Goal: Navigation & Orientation: Find specific page/section

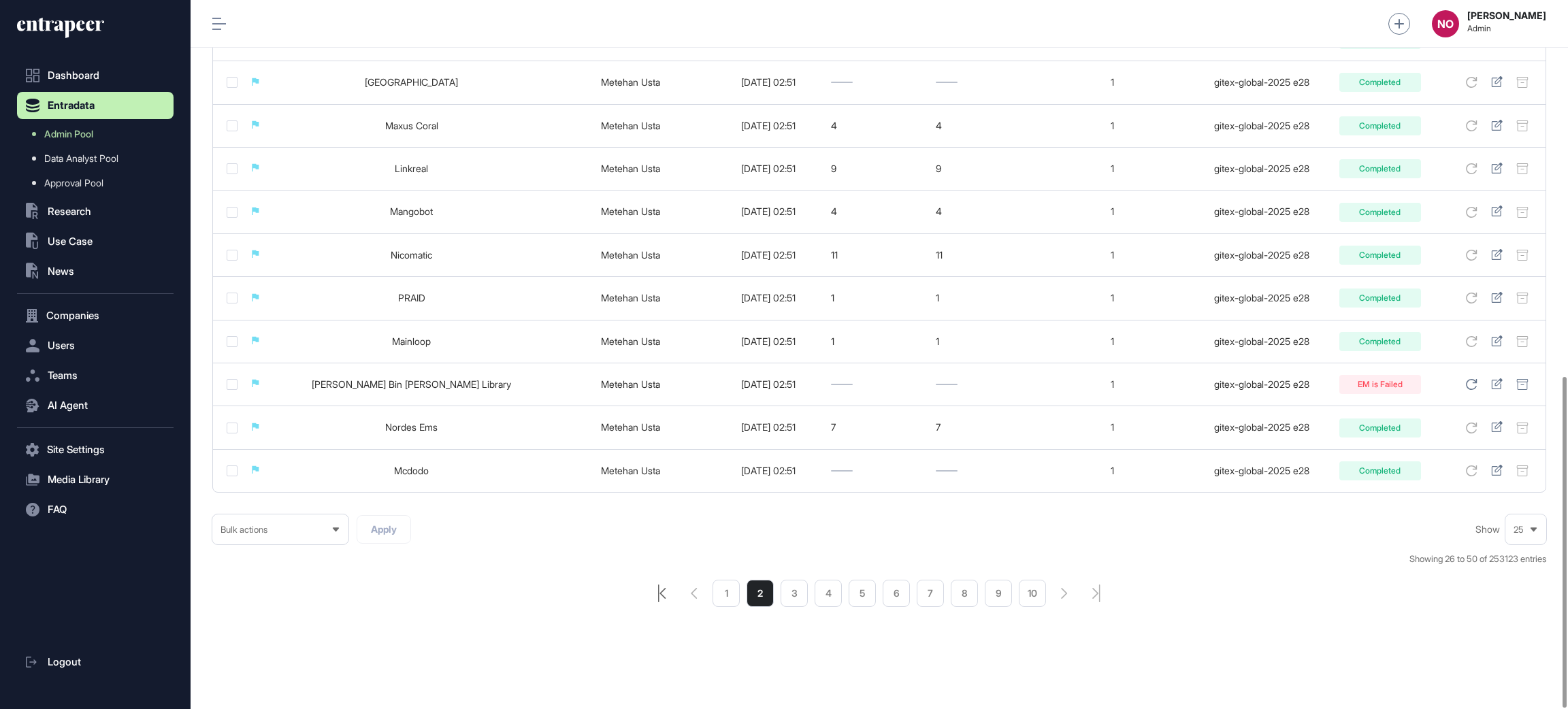
click at [664, 594] on icon "pagination-first-page-button" at bounding box center [662, 594] width 8 height 18
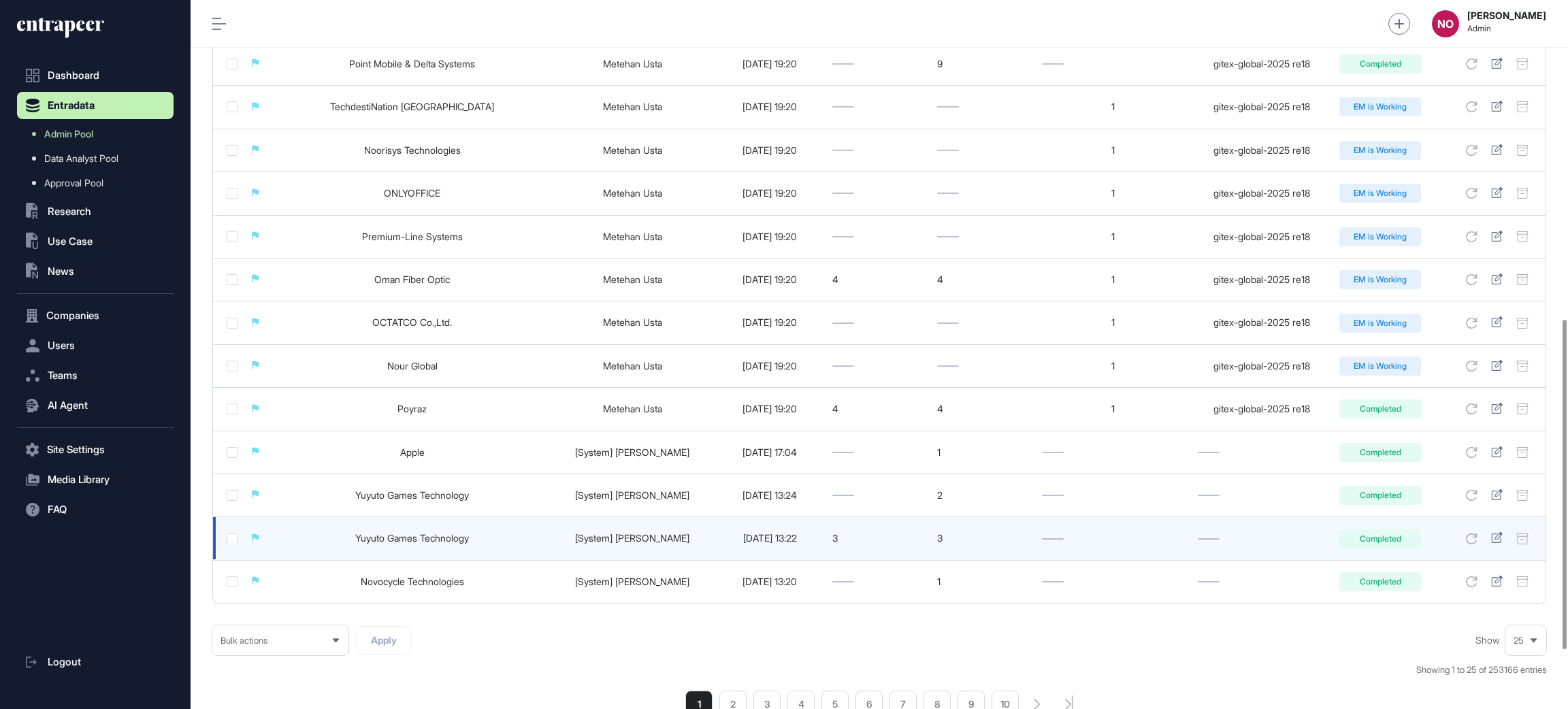
scroll to position [811, 0]
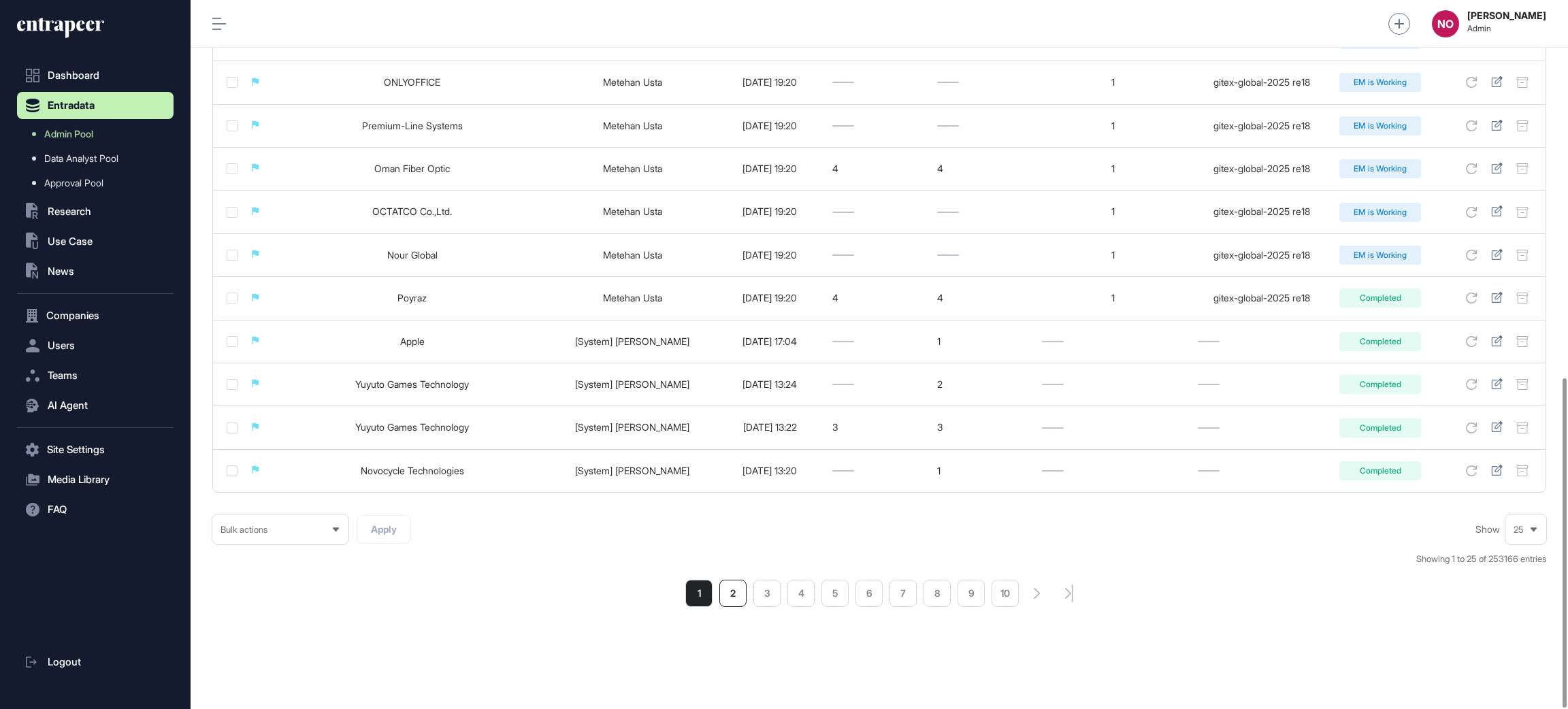
click at [734, 599] on li "2" at bounding box center [733, 594] width 27 height 27
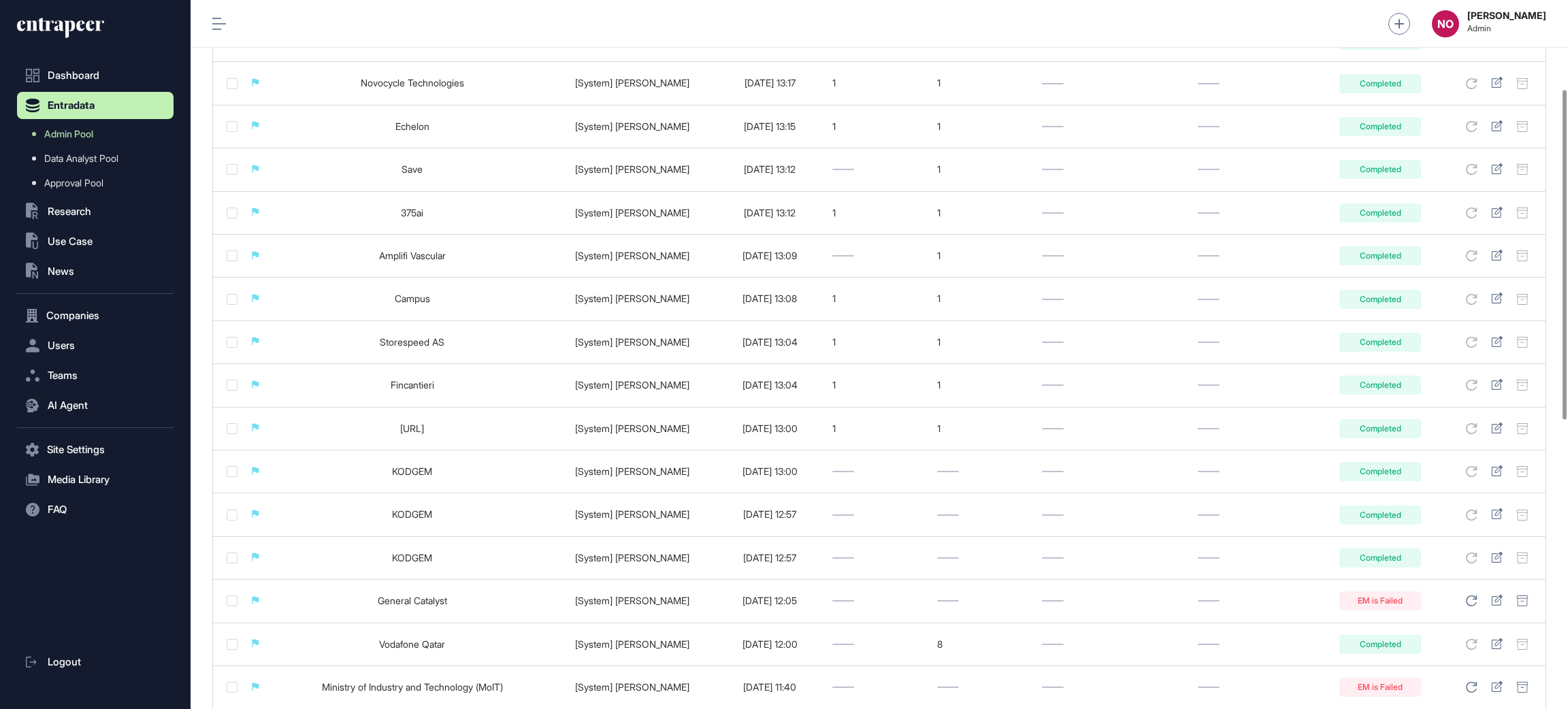
scroll to position [811, 0]
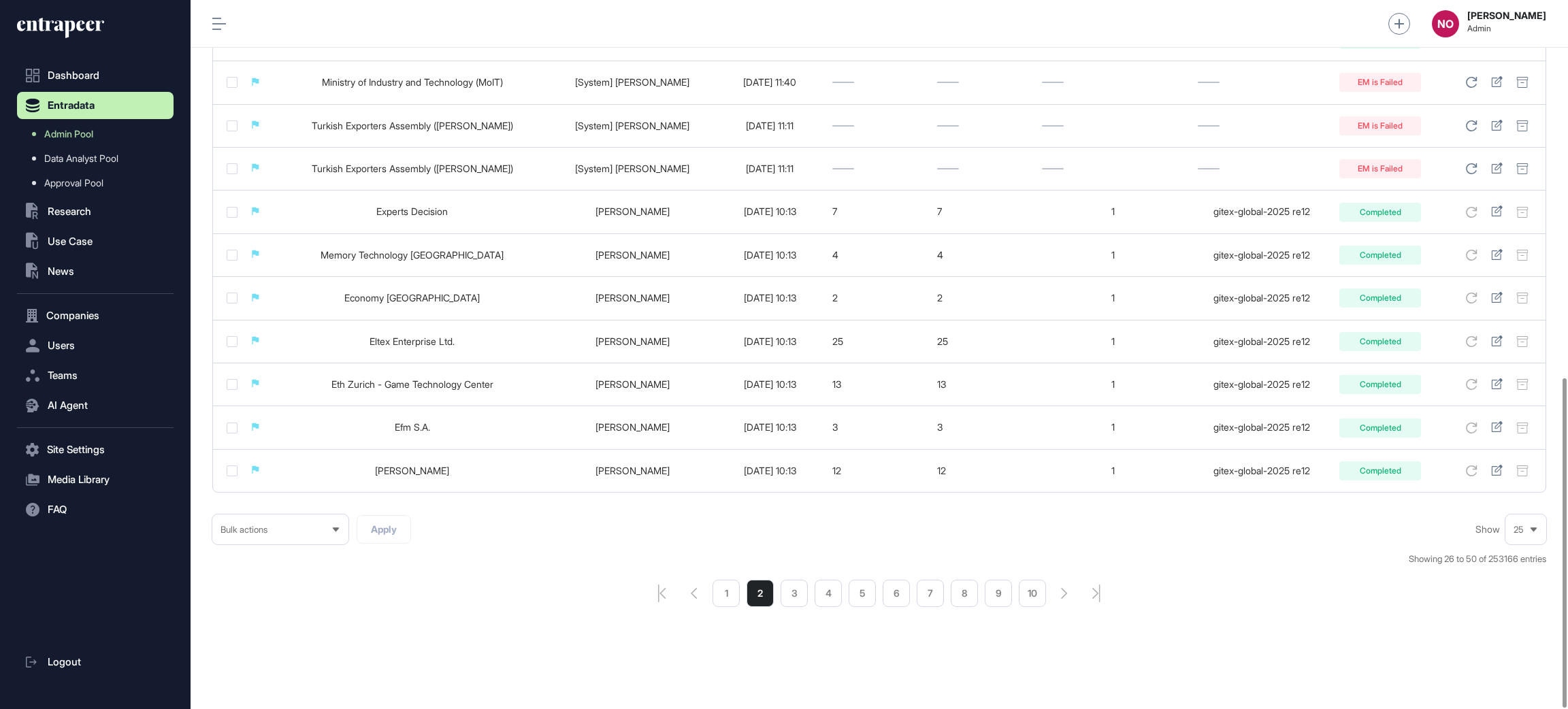
drag, startPoint x: 801, startPoint y: 605, endPoint x: 921, endPoint y: 554, distance: 130.4
click at [801, 605] on li "3" at bounding box center [795, 594] width 27 height 27
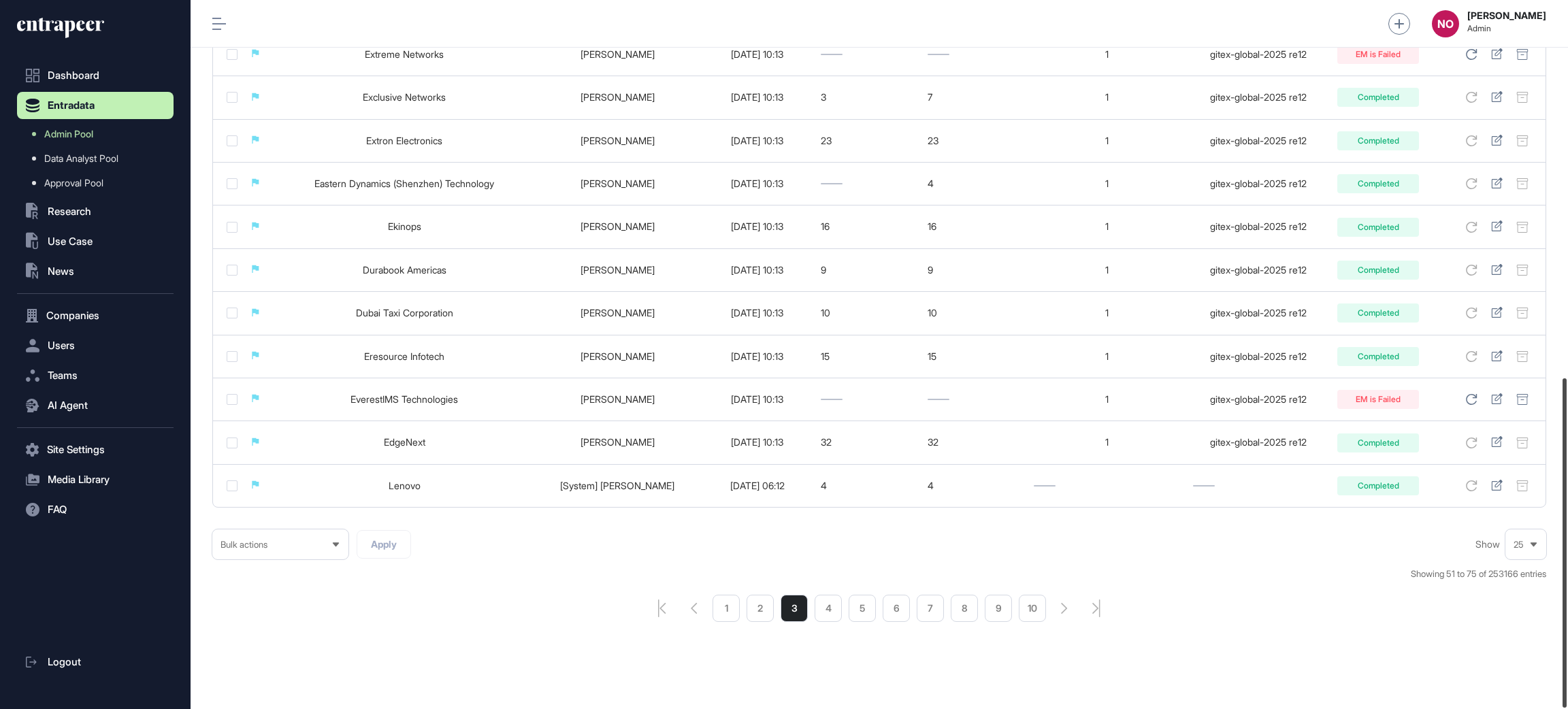
scroll to position [811, 0]
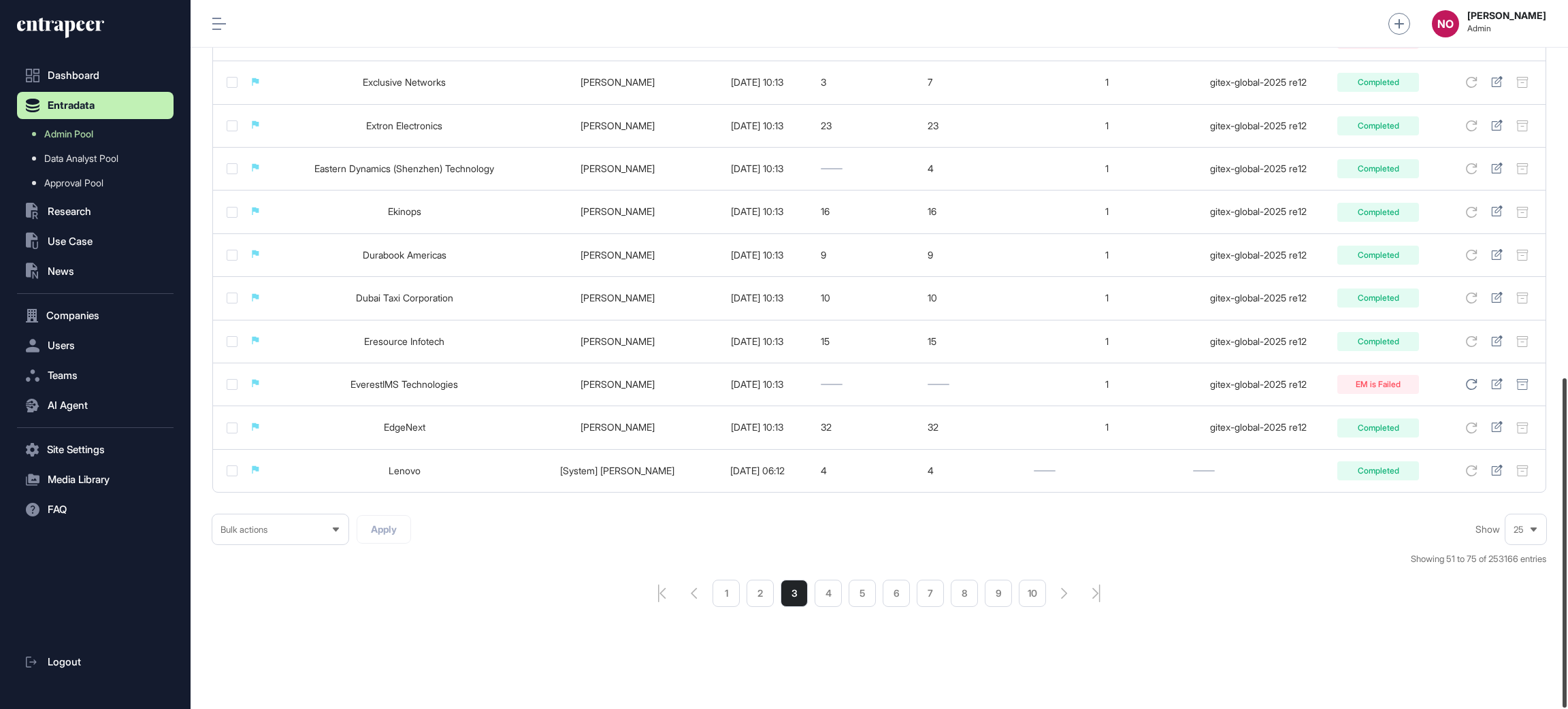
drag, startPoint x: 1566, startPoint y: 319, endPoint x: 1555, endPoint y: 614, distance: 295.2
click at [1555, 614] on div "Admin Dashboard Dashboard Profile My Content Request More Data NO [PERSON_NAME]…" at bounding box center [879, 354] width 1377 height 709
click at [660, 594] on icon "pagination-first-page-button" at bounding box center [662, 594] width 8 height 18
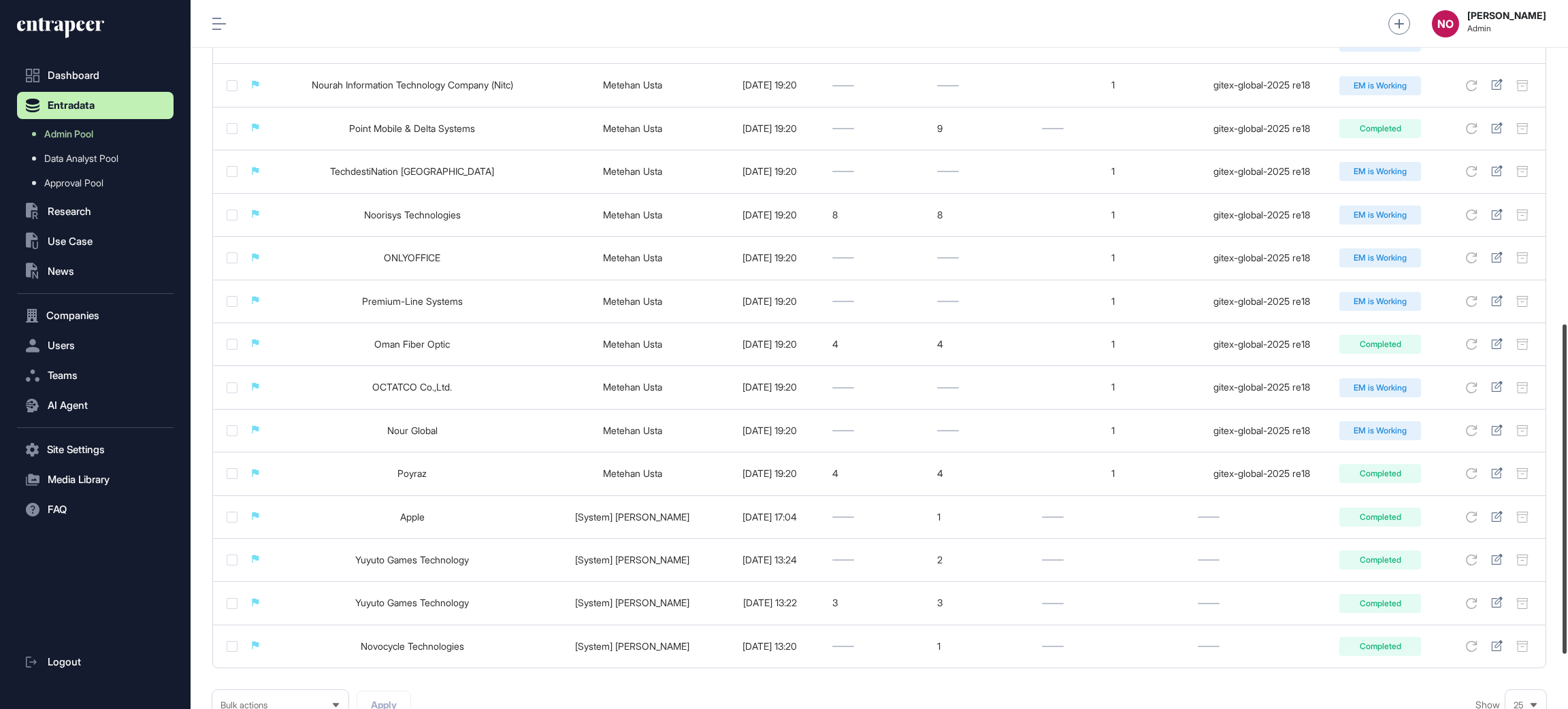
scroll to position [703, 0]
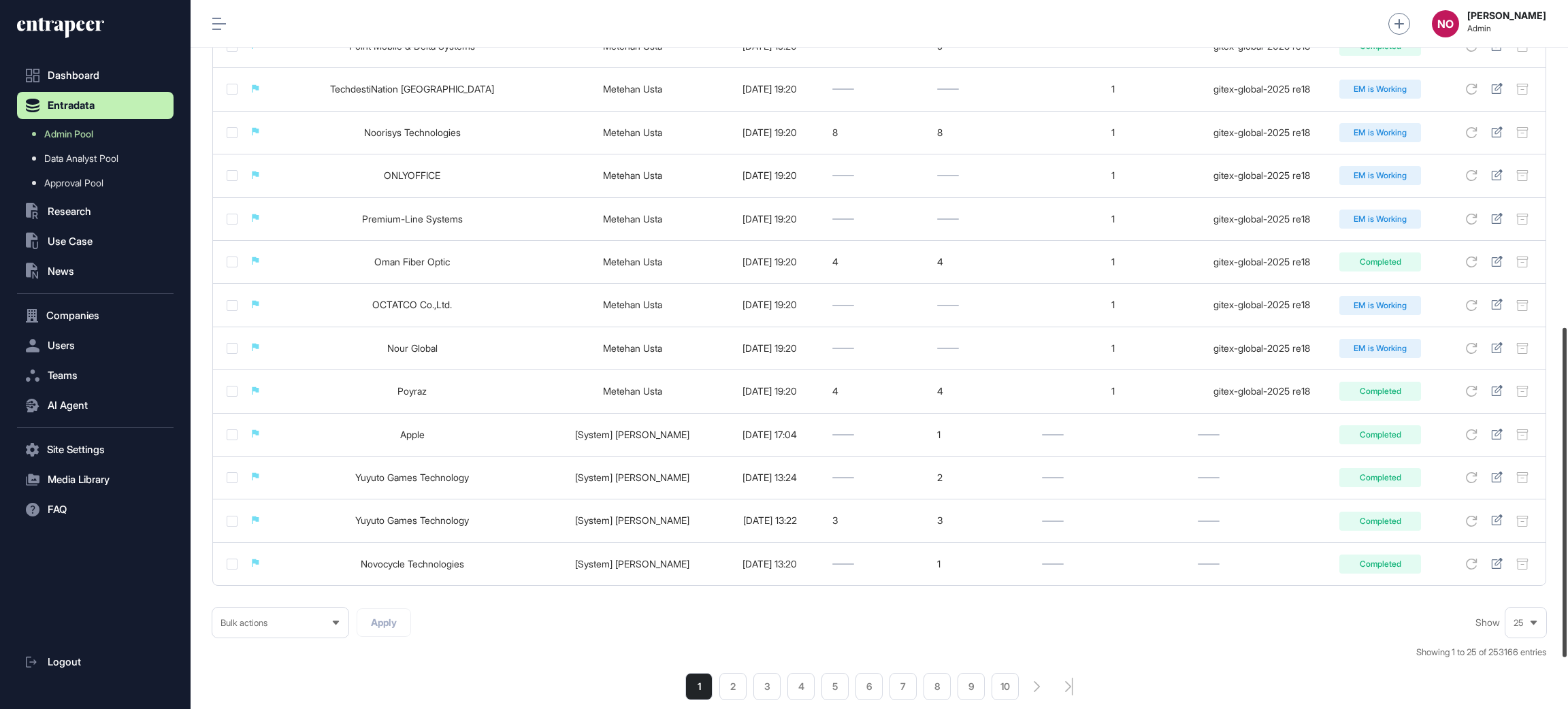
drag, startPoint x: 1567, startPoint y: 428, endPoint x: 1566, endPoint y: 421, distance: 7.1
click at [1567, 430] on div at bounding box center [1565, 493] width 4 height 329
click at [64, 27] on icon at bounding box center [60, 28] width 87 height 22
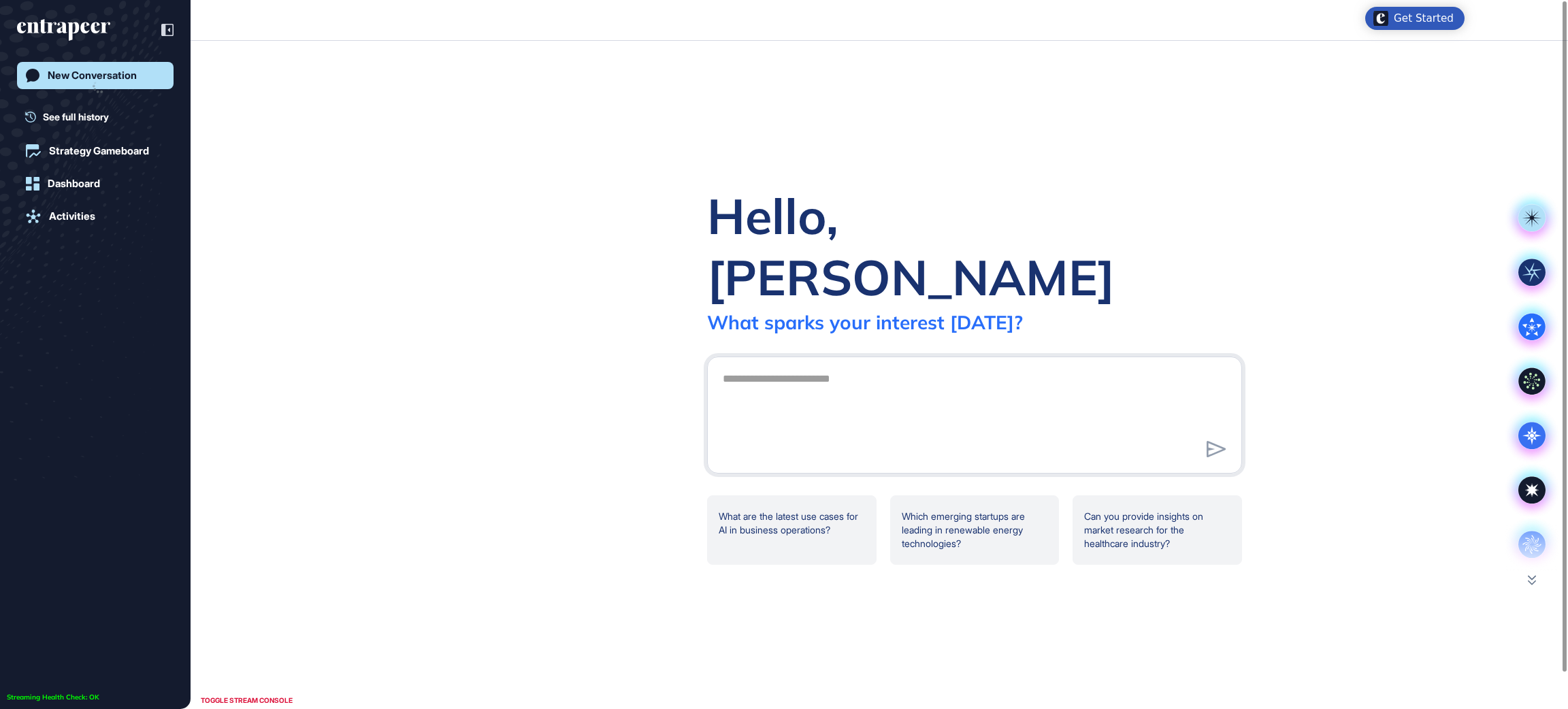
scroll to position [1, 1]
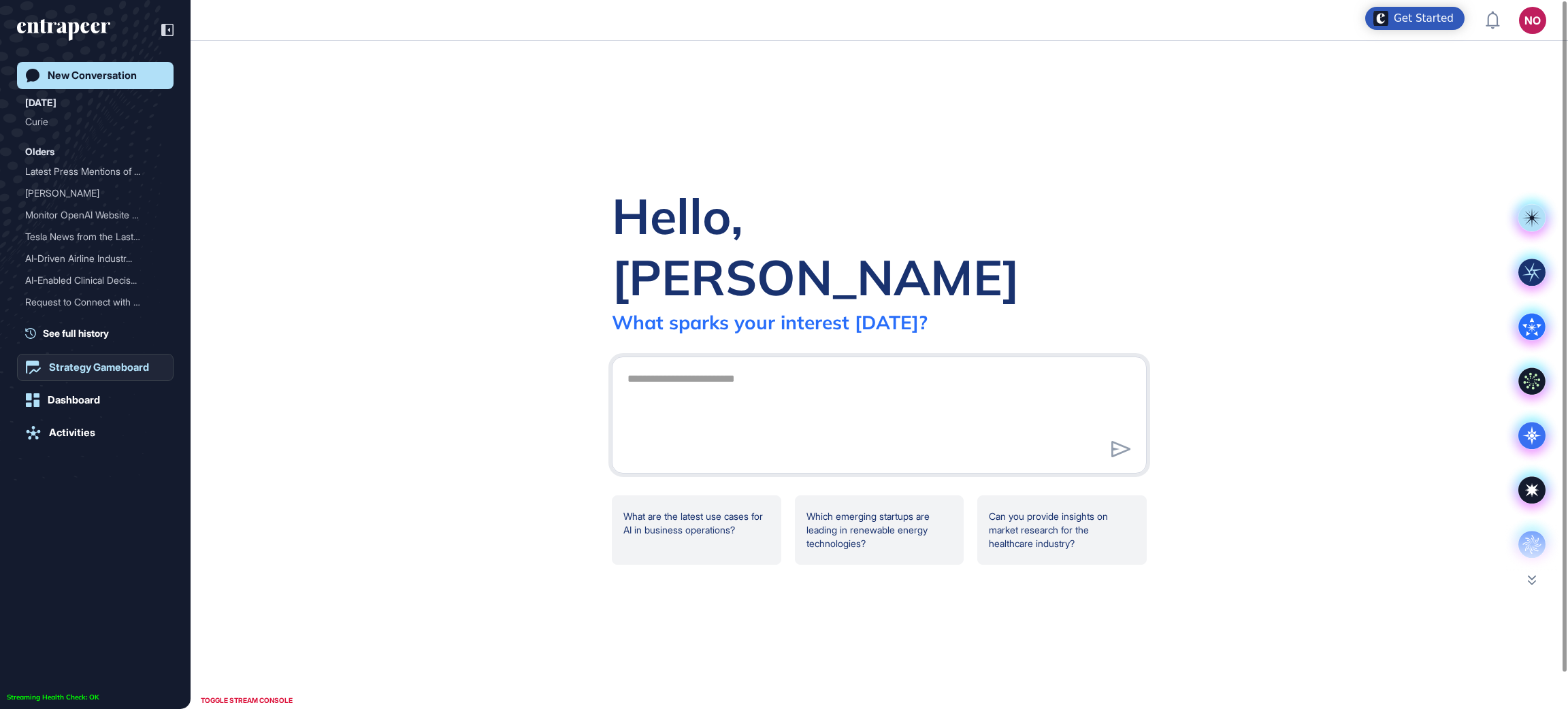
click at [128, 366] on div "Strategy Gameboard" at bounding box center [99, 368] width 100 height 12
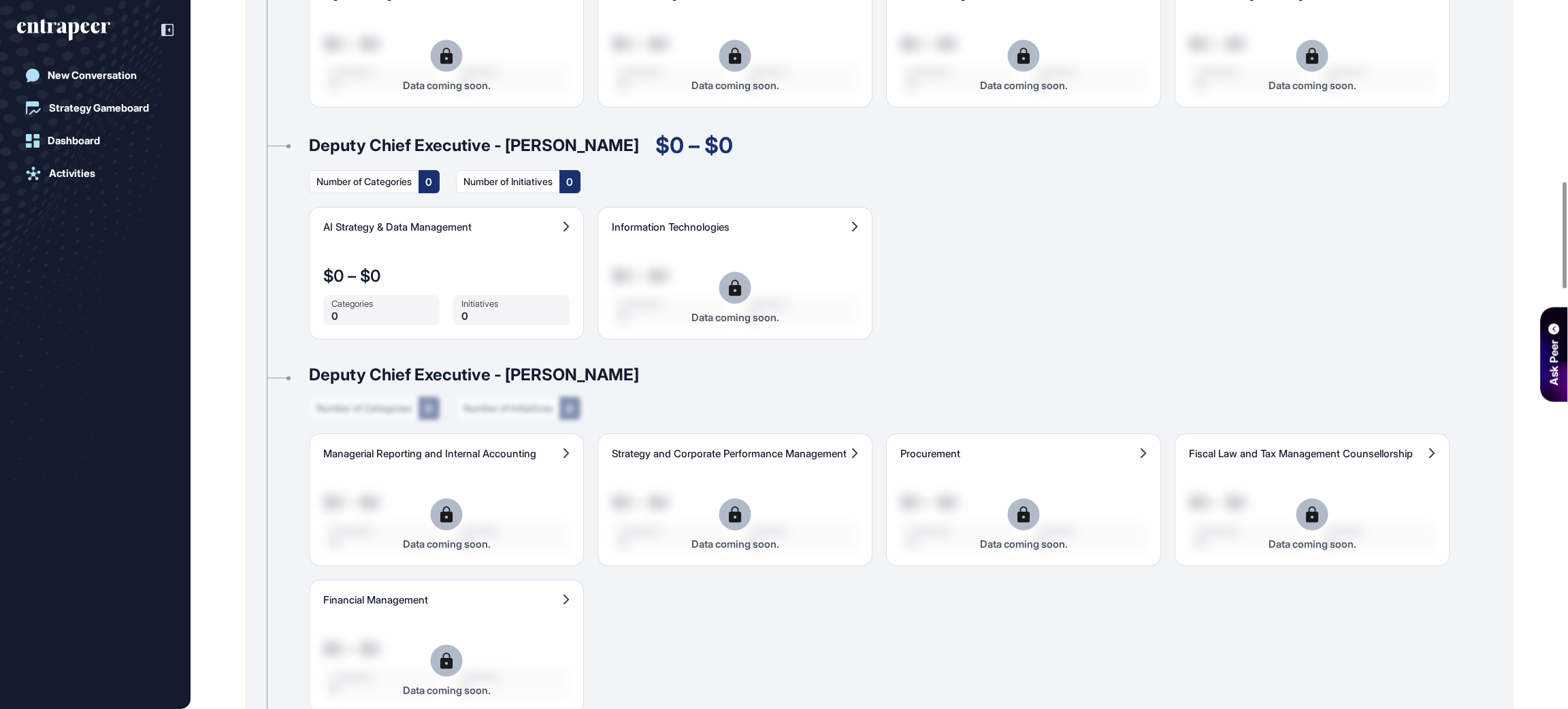
scroll to position [1863, 0]
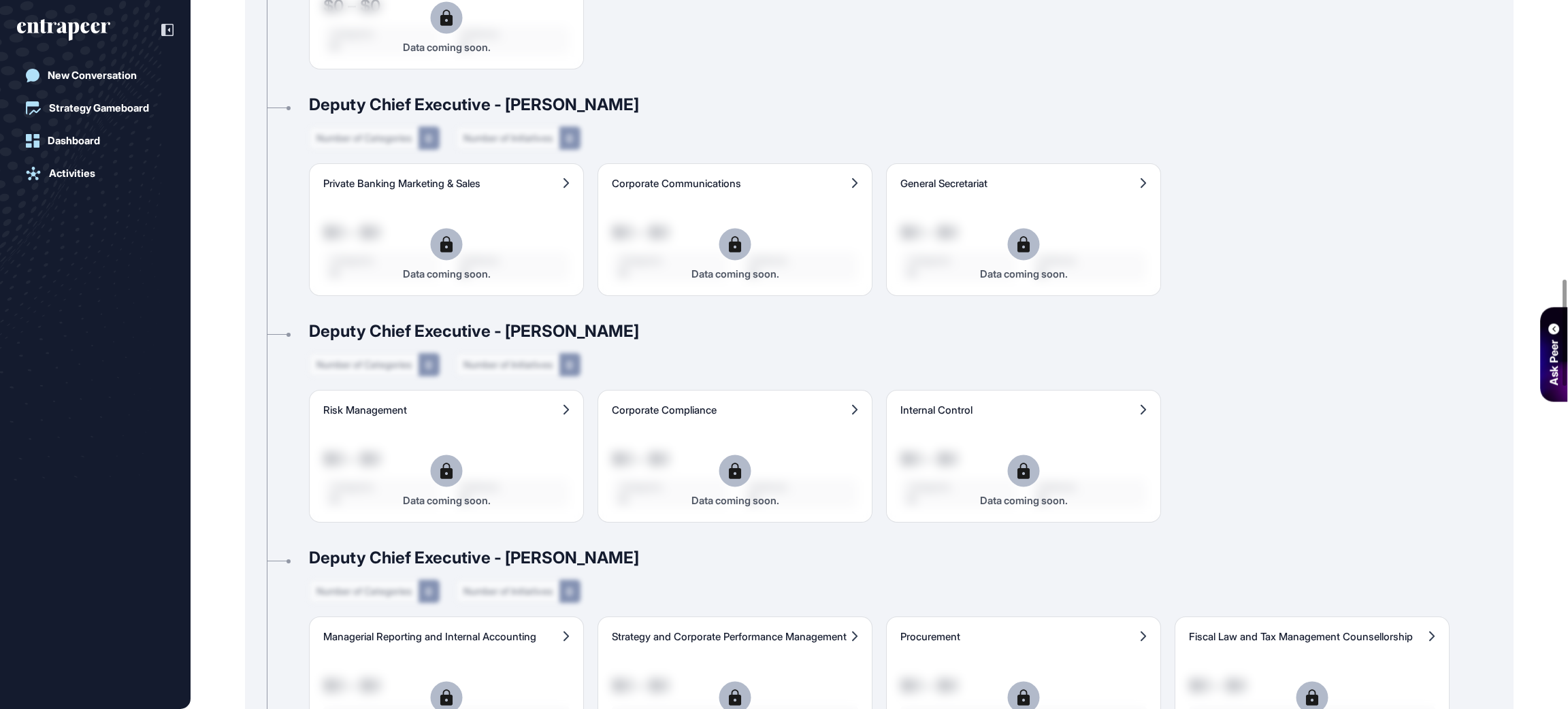
click at [479, 276] on div "Private Banking Marketing & Sales $0 – $0 Categories 0 Initiatives 0 Data comin…" at bounding box center [880, 230] width 1141 height 133
click at [799, 235] on div "Private Banking Marketing & Sales $0 – $0 Categories 0 Initiatives 0 Data comin…" at bounding box center [880, 230] width 1141 height 133
drag, startPoint x: 1567, startPoint y: 301, endPoint x: 1401, endPoint y: 579, distance: 323.8
click at [1567, 708] on div "NO Admin Dashboard Dashboard Profile My Content Request More Data [DATE] Good e…" at bounding box center [784, 354] width 1568 height 709
